Goal: Navigation & Orientation: Find specific page/section

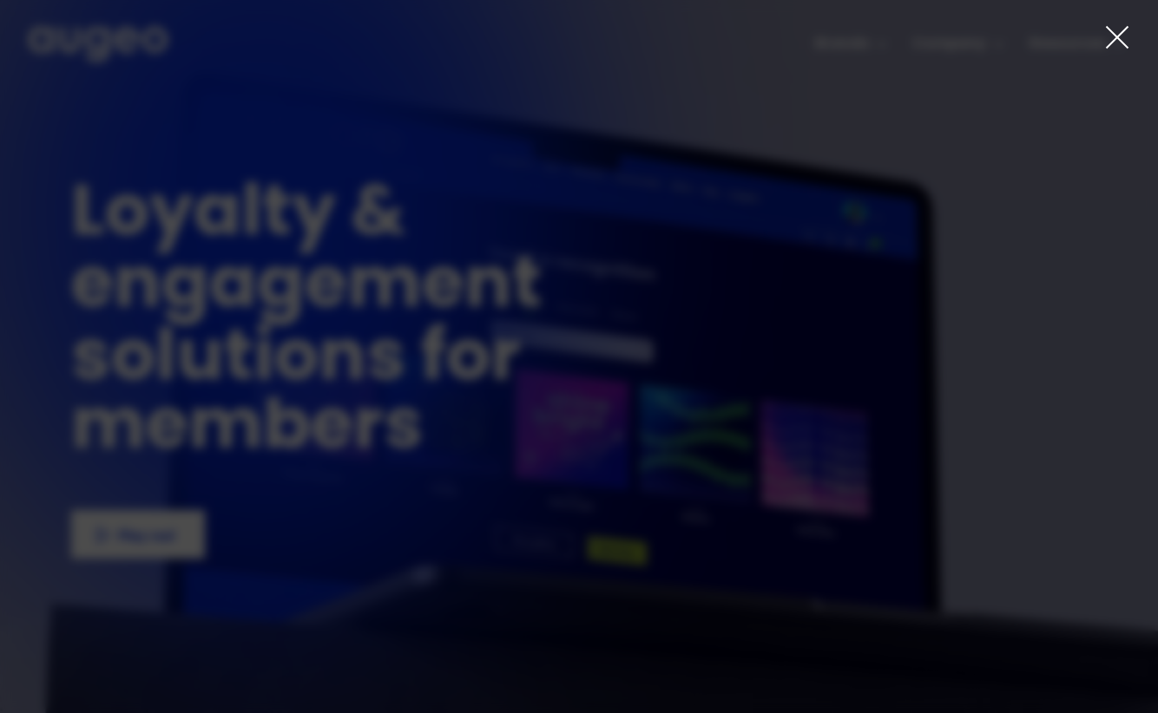
drag, startPoint x: 1114, startPoint y: 36, endPoint x: 1077, endPoint y: 38, distance: 36.5
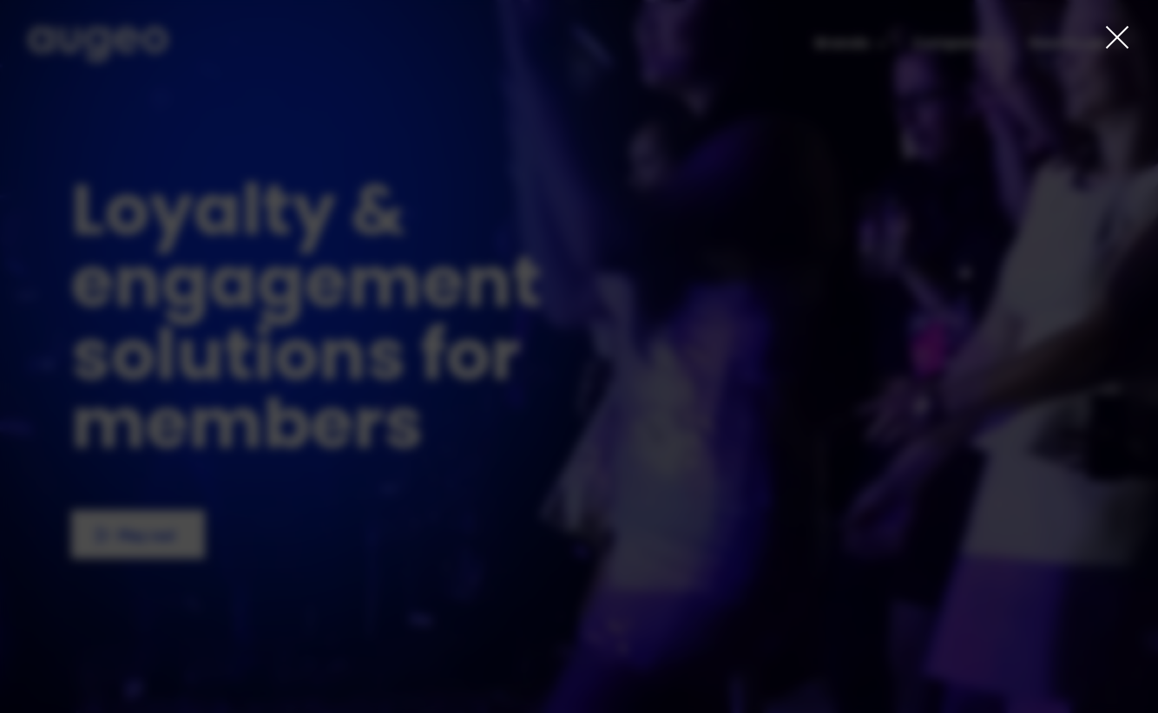
click at [1114, 36] on icon at bounding box center [1117, 37] width 26 height 26
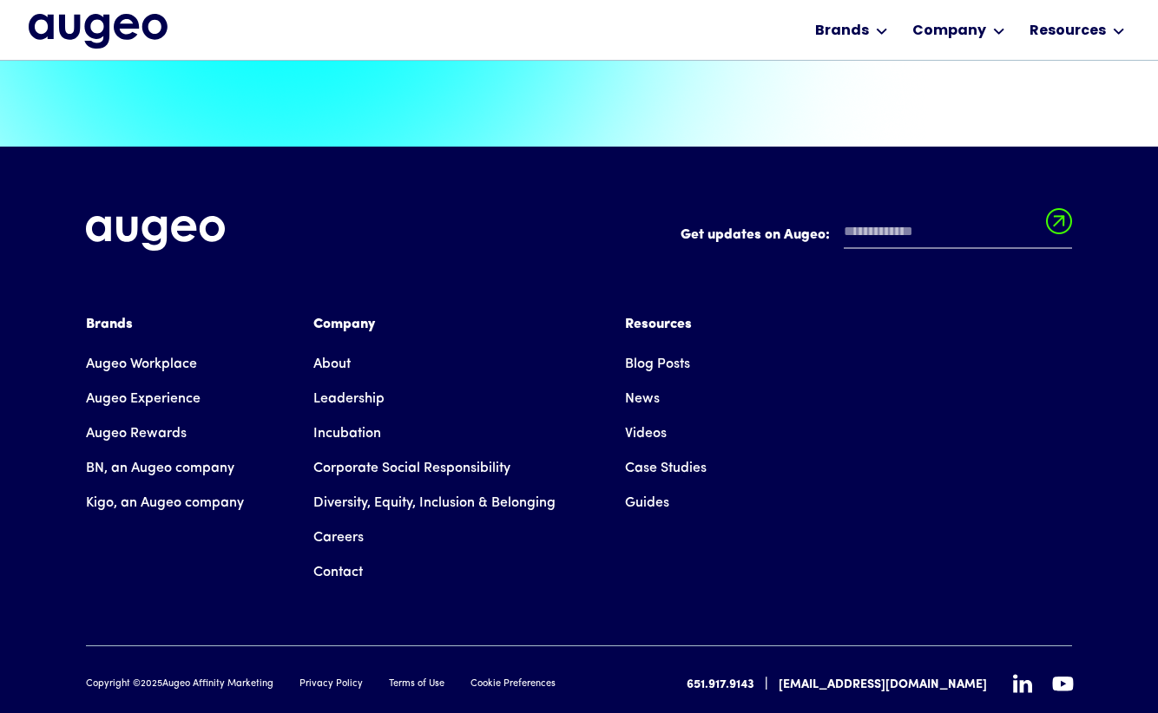
scroll to position [3917, 0]
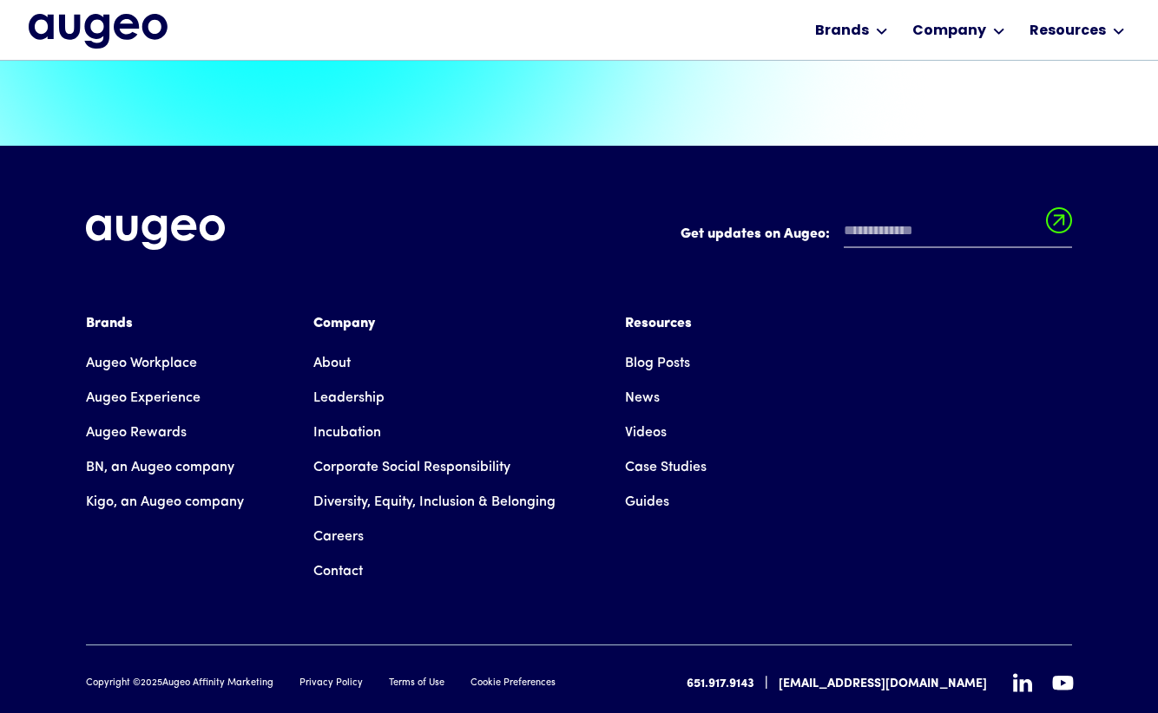
click at [358, 520] on link "Careers" at bounding box center [338, 537] width 50 height 35
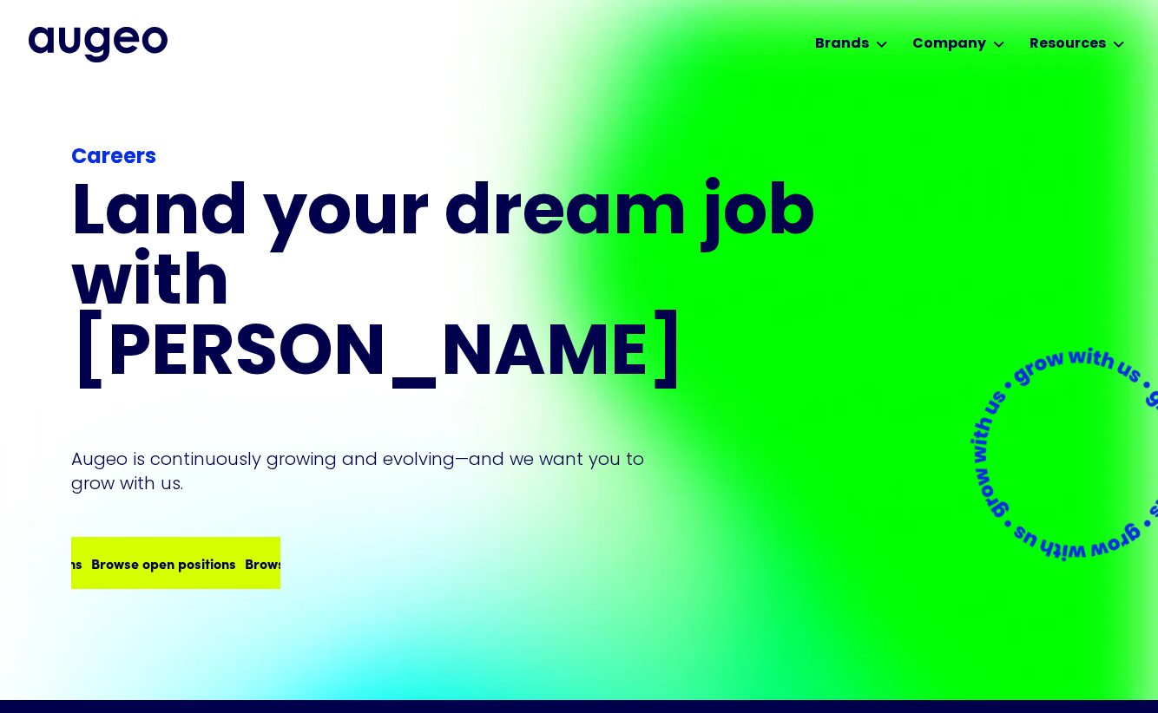
click at [230, 539] on div "Browse open positions Browse open positions Browse open positions Browse open p…" at bounding box center [176, 563] width 206 height 49
